Goal: Transaction & Acquisition: Purchase product/service

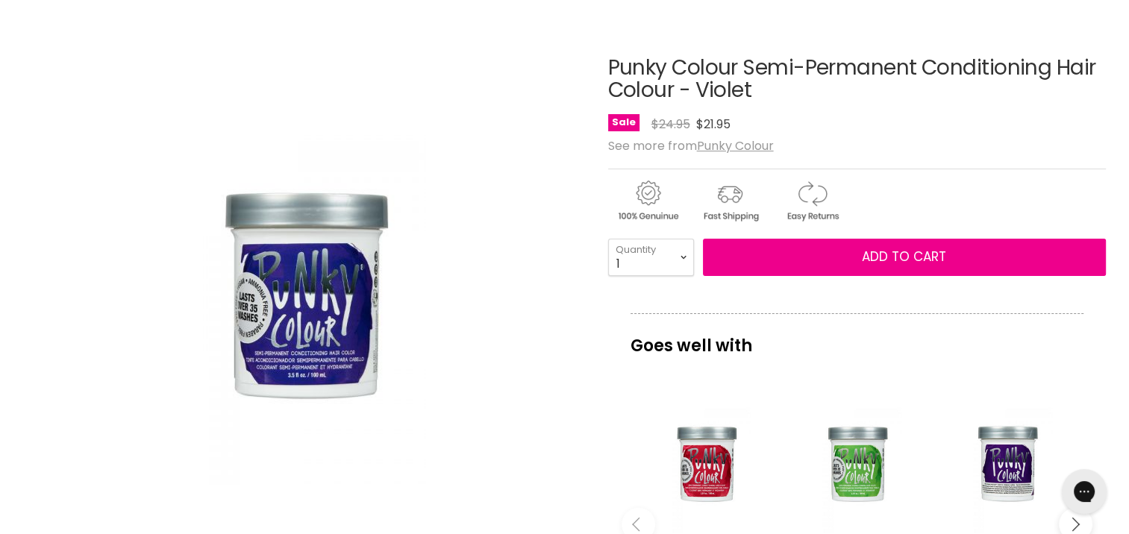
scroll to position [149, 0]
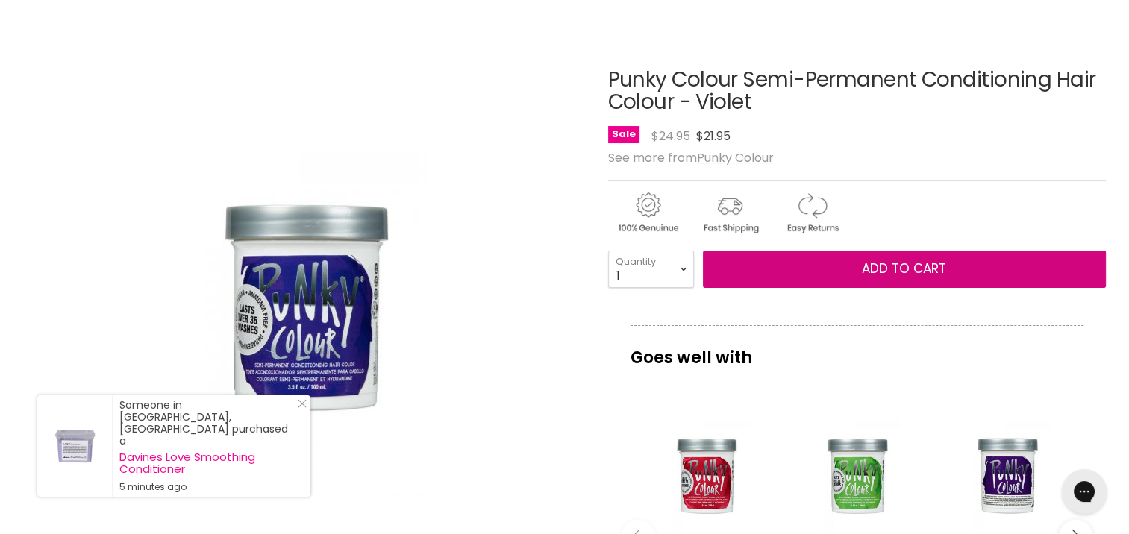
click at [798, 275] on button "Add to cart" at bounding box center [904, 269] width 403 height 37
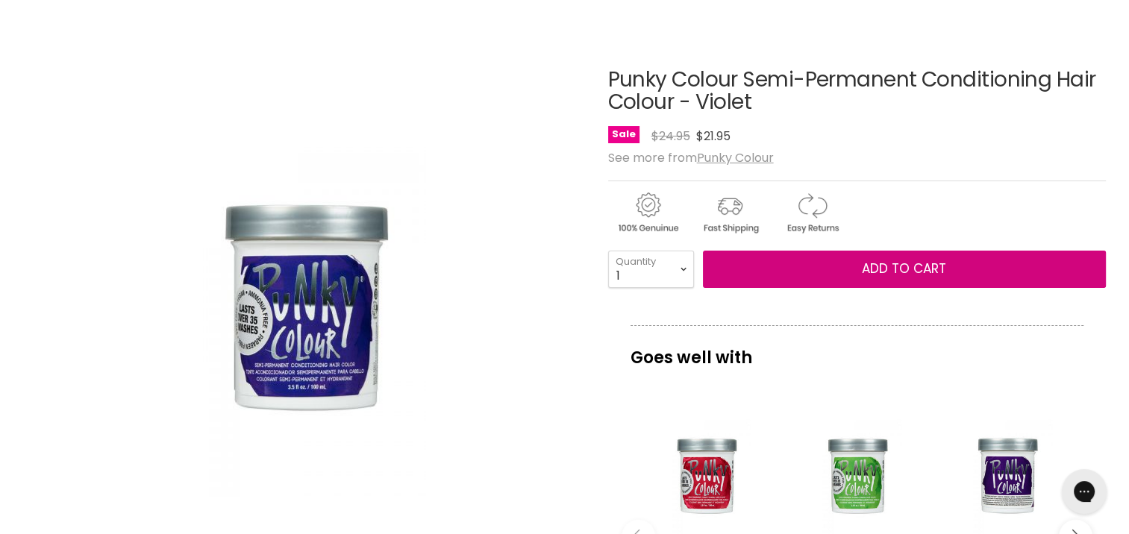
click at [929, 272] on span "Add to cart" at bounding box center [904, 269] width 84 height 18
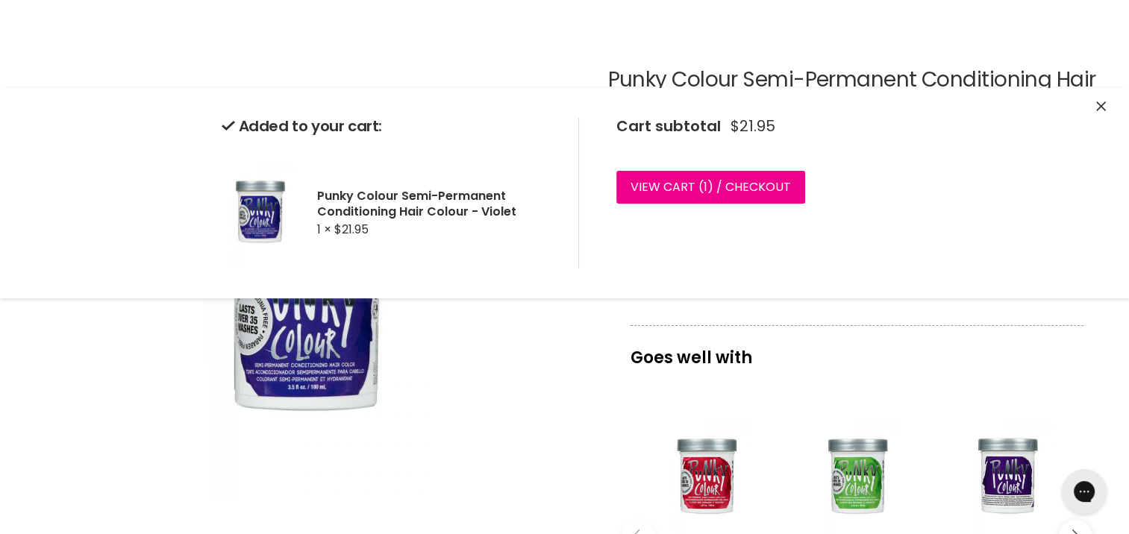
scroll to position [0, 0]
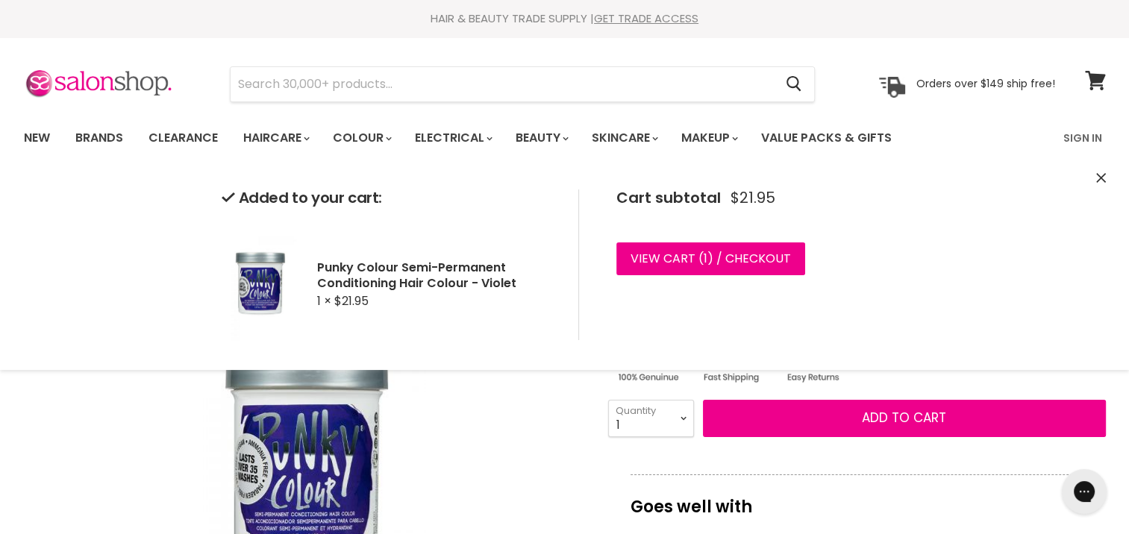
click at [416, 90] on input "Search" at bounding box center [503, 84] width 544 height 34
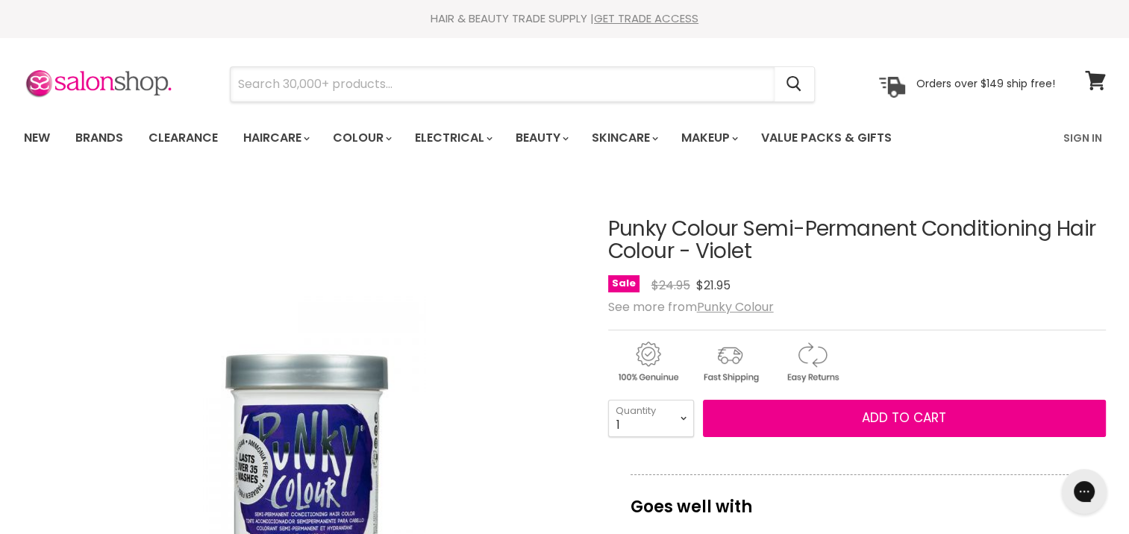
click at [416, 90] on input "Search" at bounding box center [503, 84] width 544 height 34
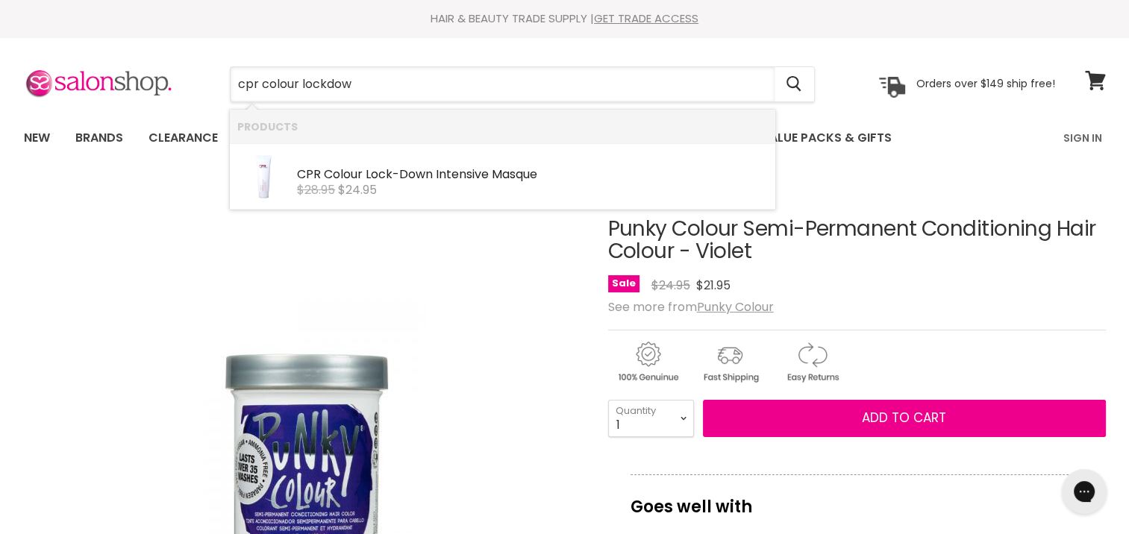
type input "cpr colour lockdown"
click at [411, 172] on div "CPR Colour Lock-Down Intensive Masque" at bounding box center [532, 176] width 471 height 16
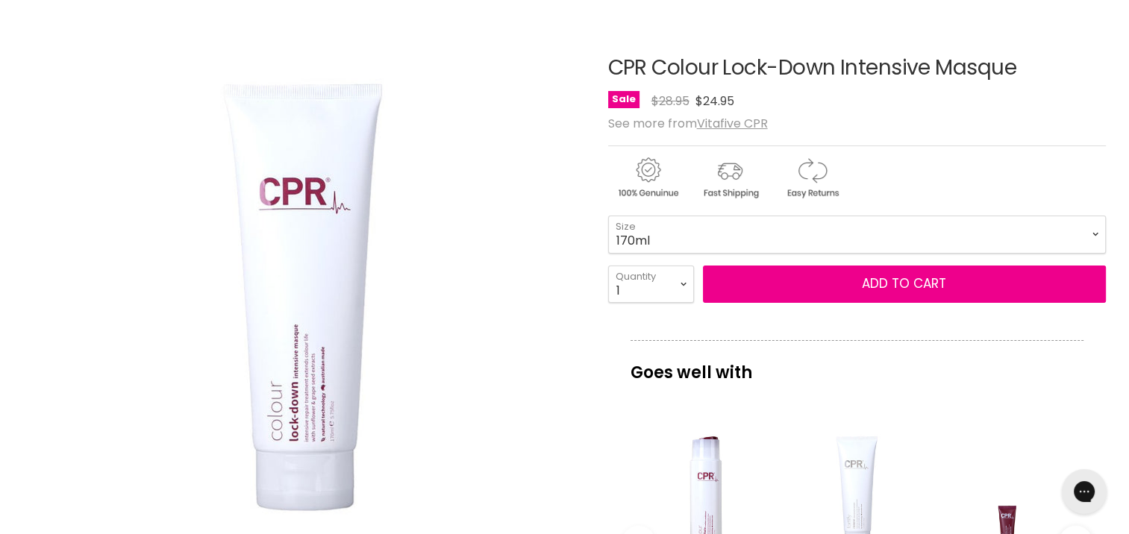
scroll to position [75, 0]
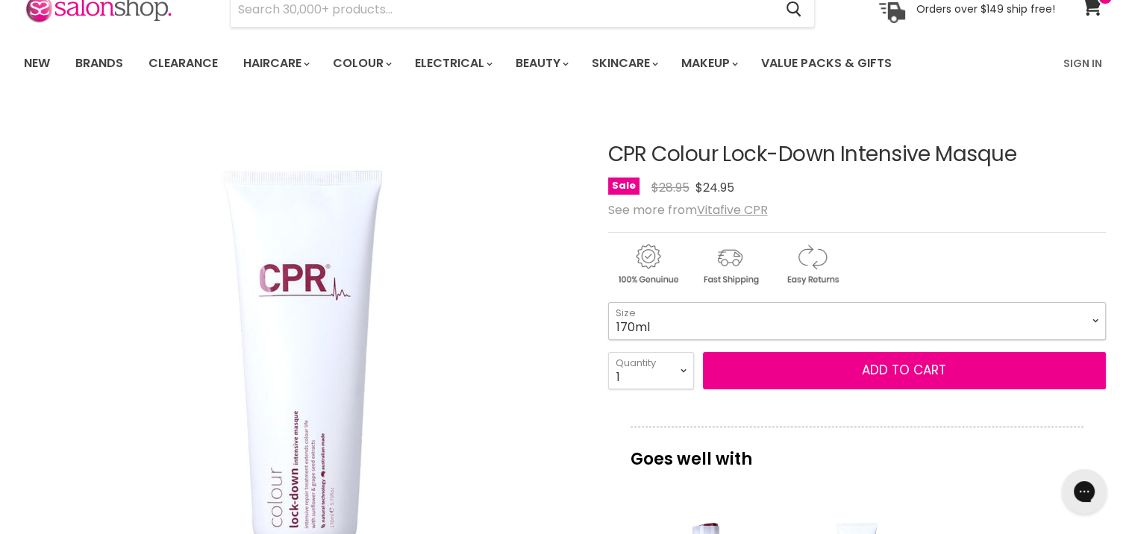
click at [776, 319] on select "170ml 500ml" at bounding box center [857, 320] width 498 height 37
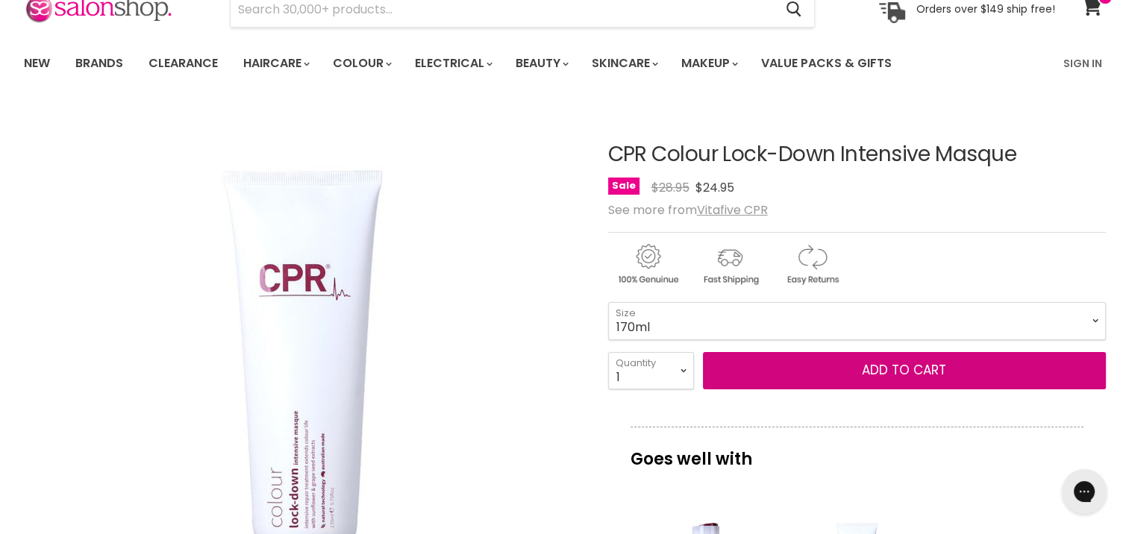
click at [807, 366] on button "Add to cart" at bounding box center [904, 370] width 403 height 37
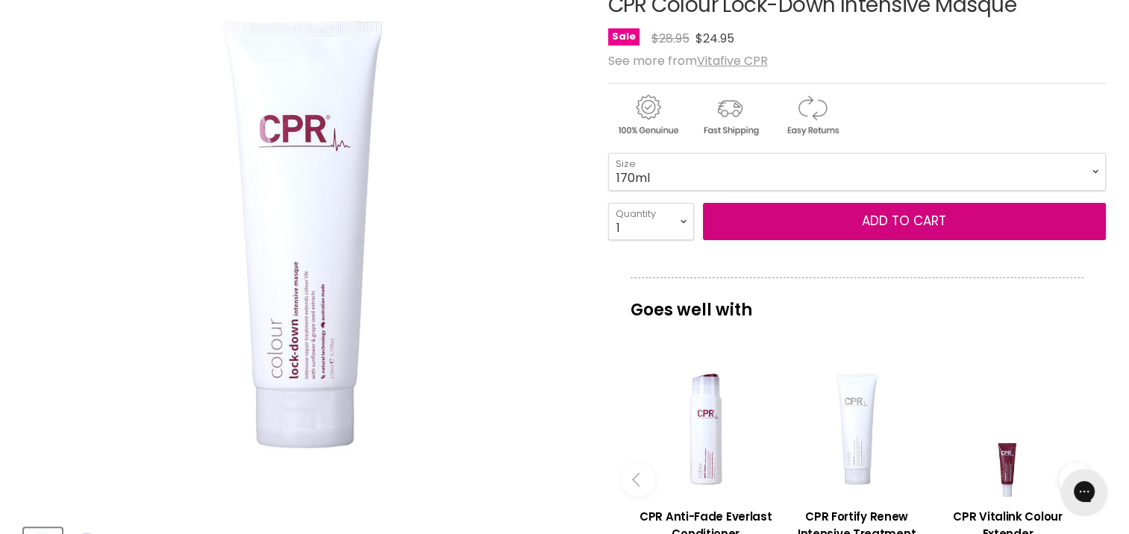
scroll to position [0, 0]
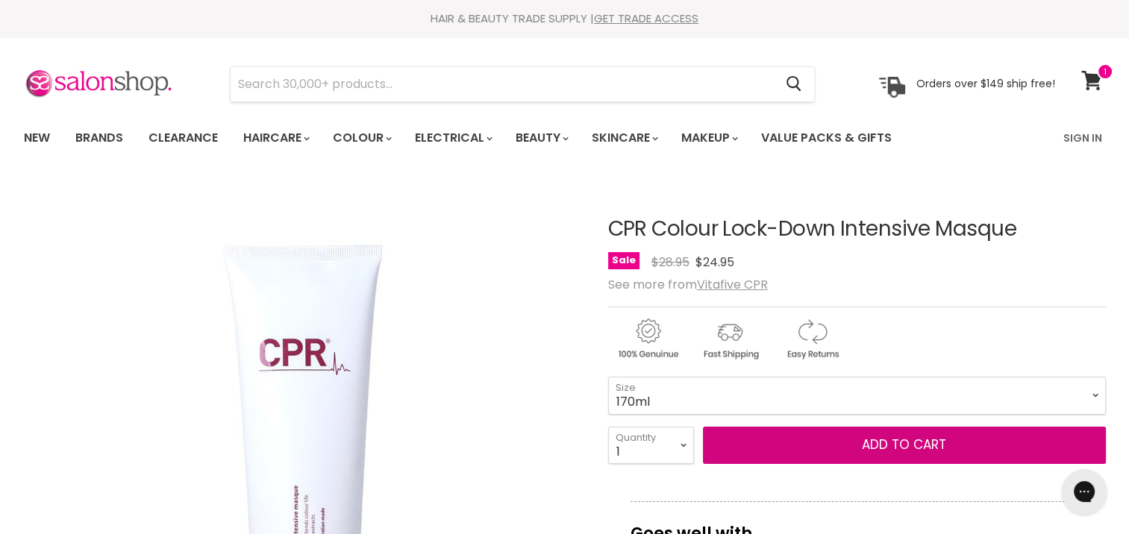
click at [923, 440] on span "Add to cart" at bounding box center [904, 445] width 84 height 18
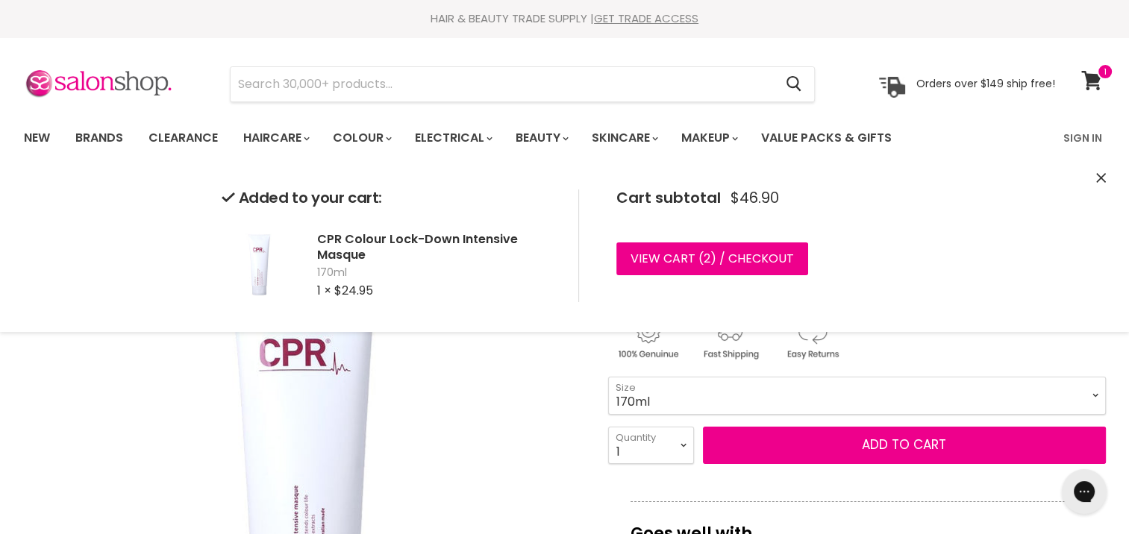
click at [513, 435] on img "CPR Colour Lock-Down Intensive Masque image. Click or Scroll to Zoom." at bounding box center [301, 458] width 557 height 557
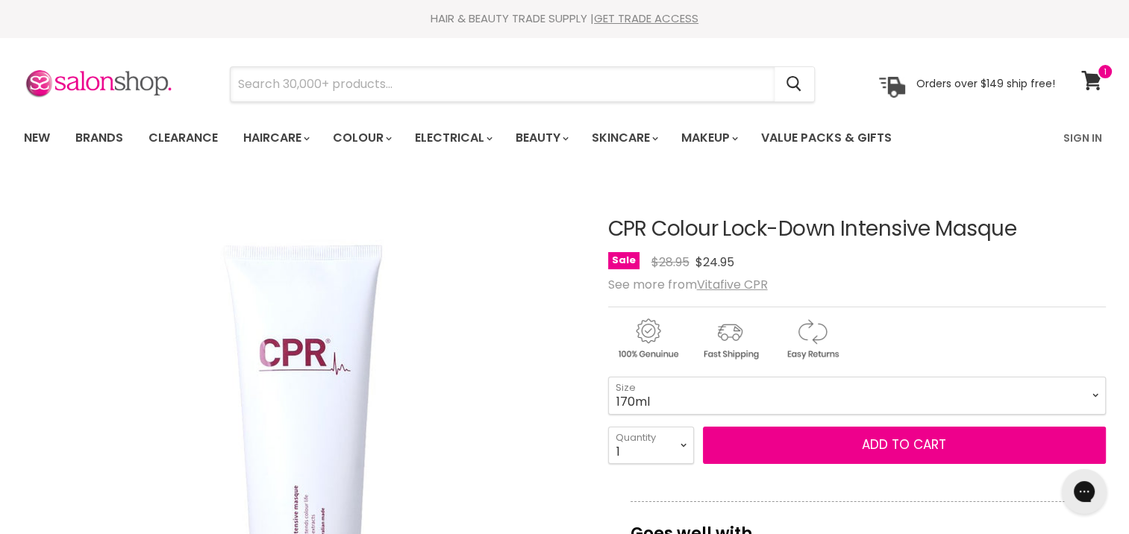
click at [424, 83] on input "Search" at bounding box center [503, 84] width 544 height 34
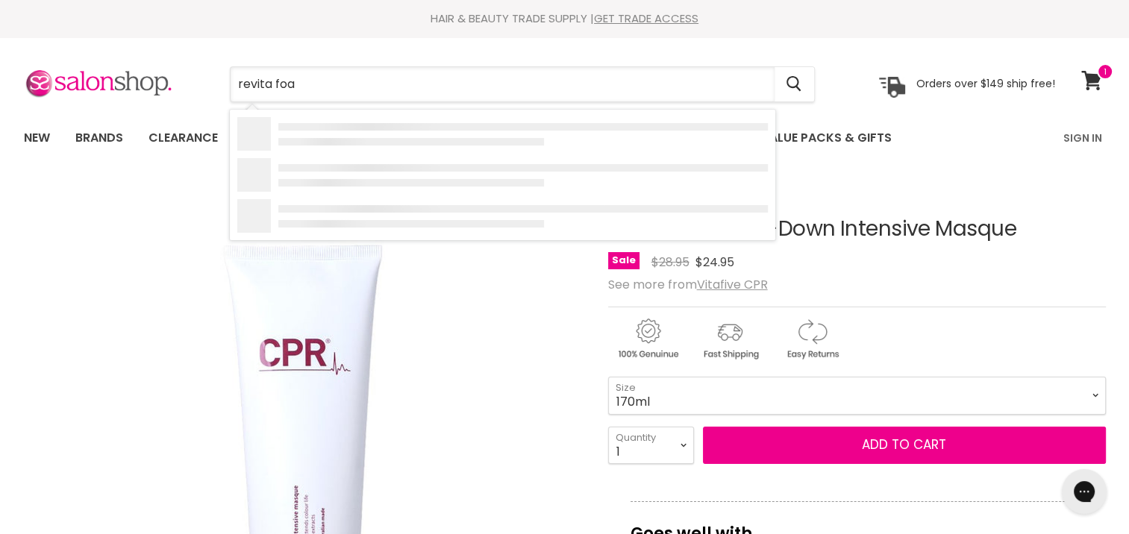
type input "revita foam"
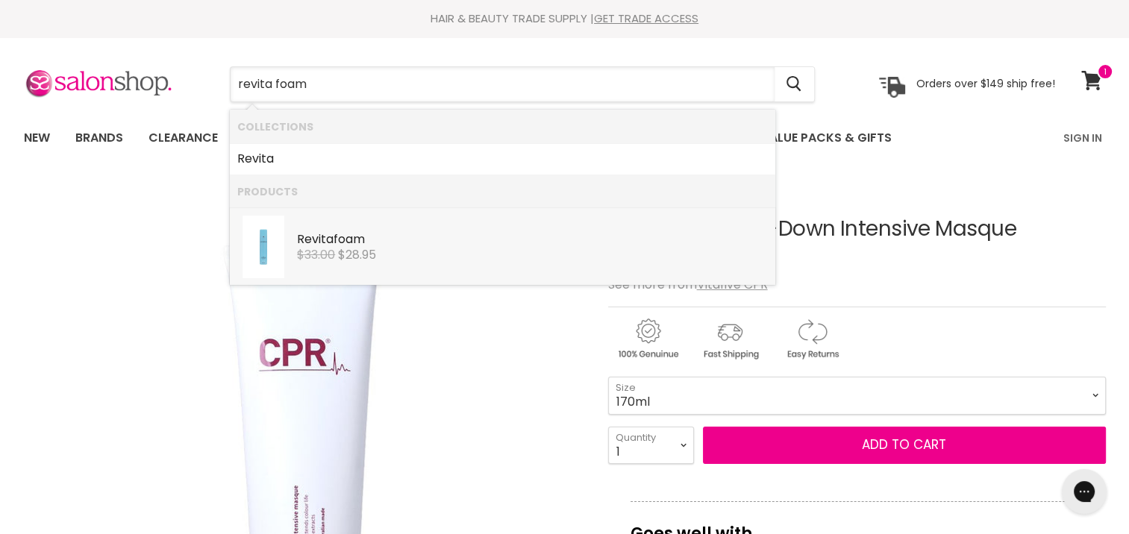
click at [346, 248] on span "$28.95" at bounding box center [357, 254] width 38 height 17
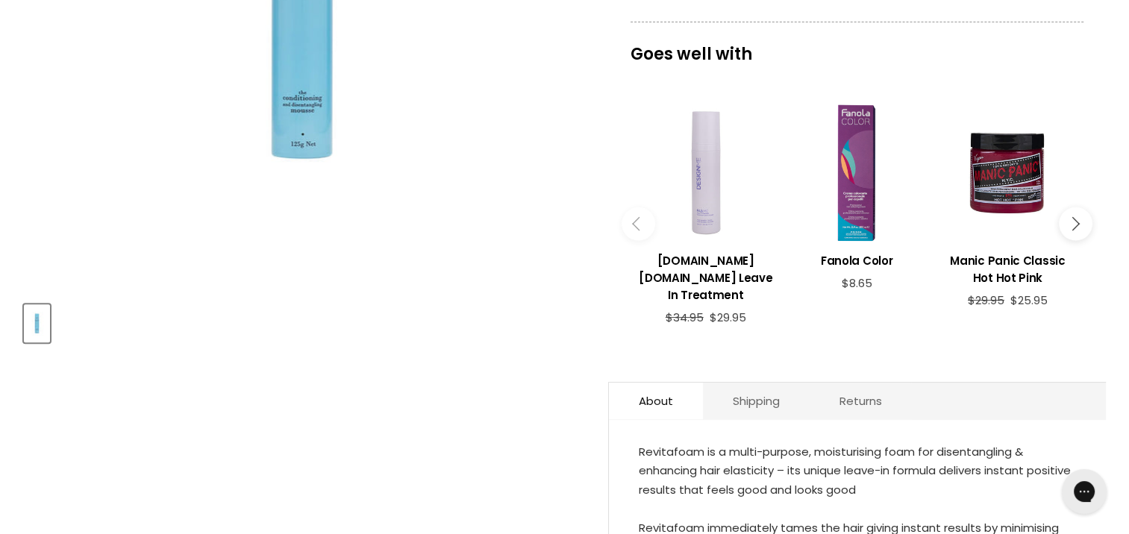
scroll to position [224, 0]
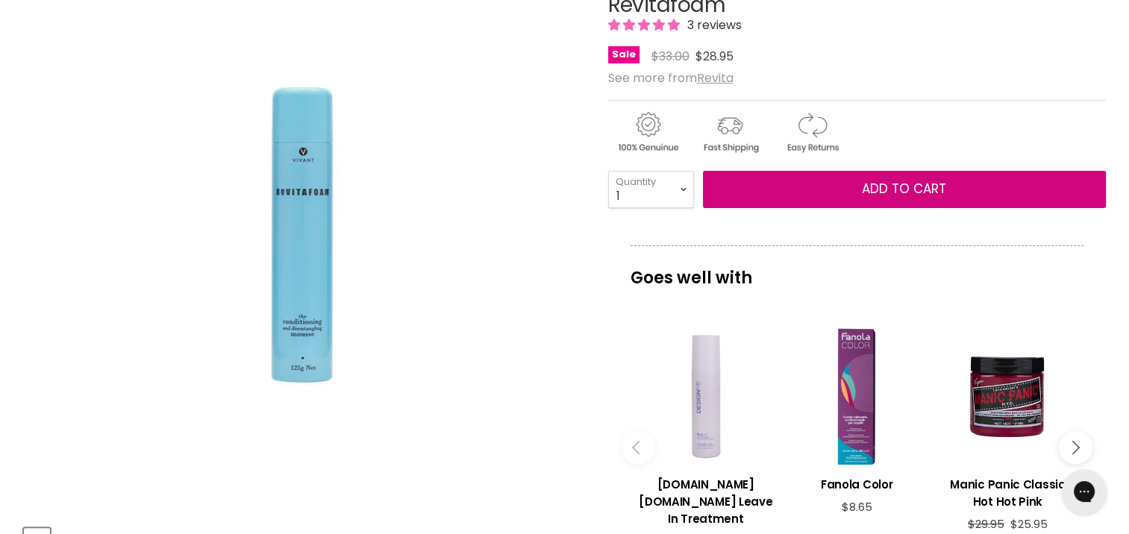
click at [876, 191] on span "Add to cart" at bounding box center [904, 189] width 84 height 18
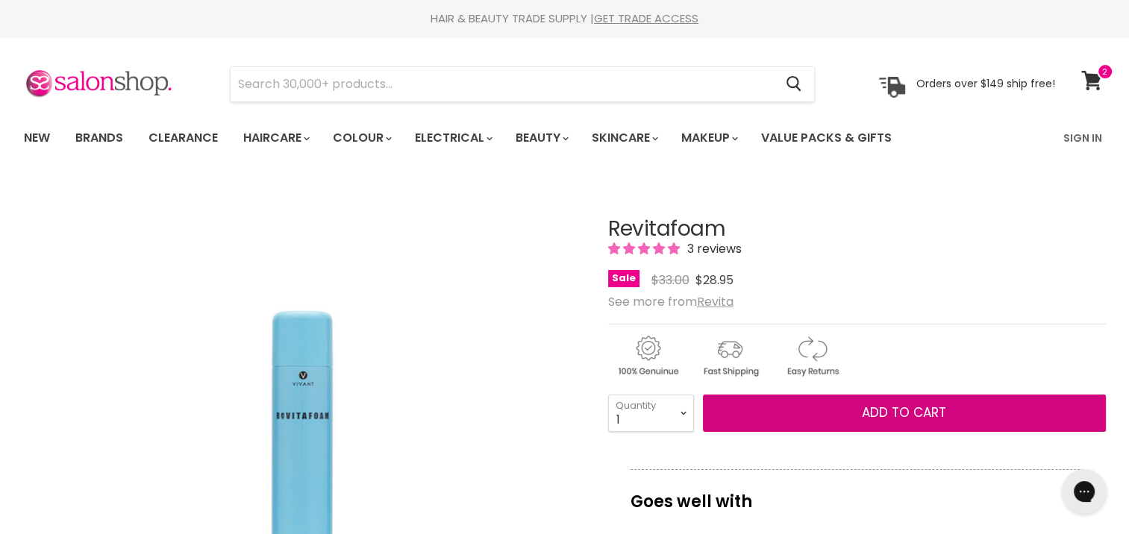
scroll to position [149, 0]
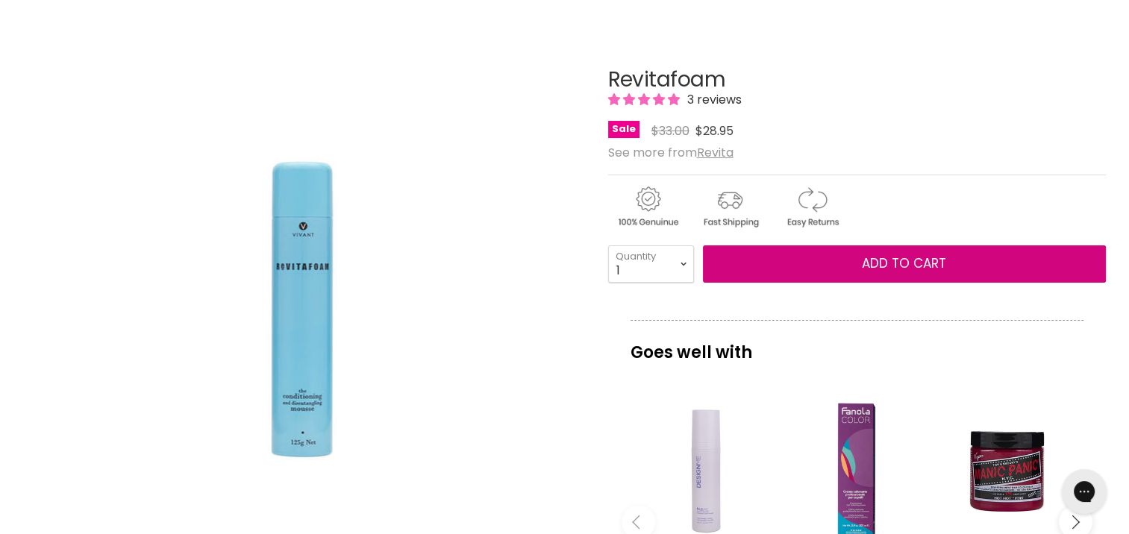
click at [928, 257] on span "Add to cart" at bounding box center [904, 263] width 84 height 18
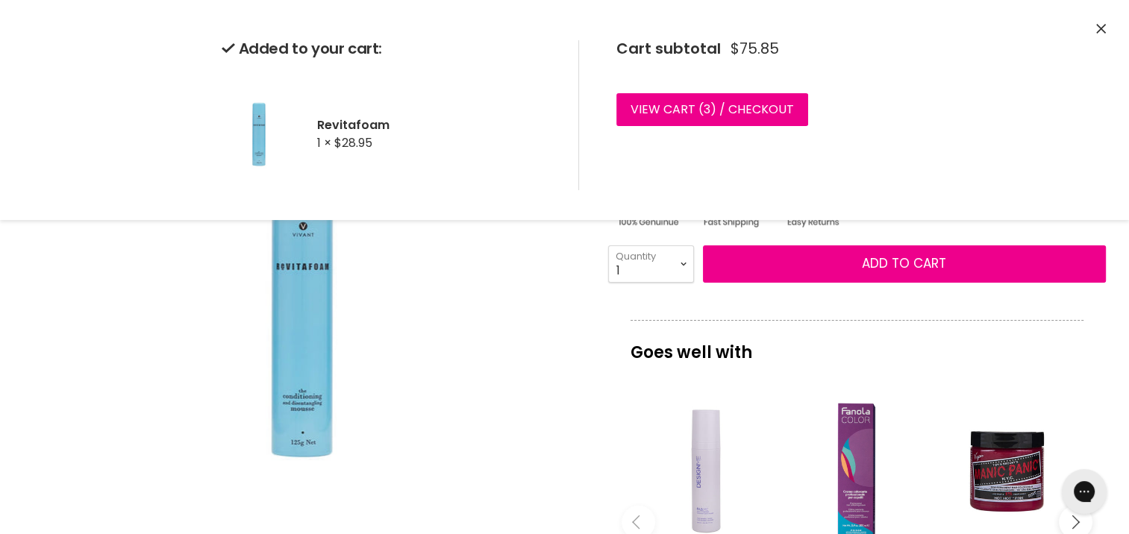
click at [740, 104] on link "View cart ( 3 ) / Checkout" at bounding box center [712, 109] width 192 height 33
